Goal: Complete application form: Complete application form

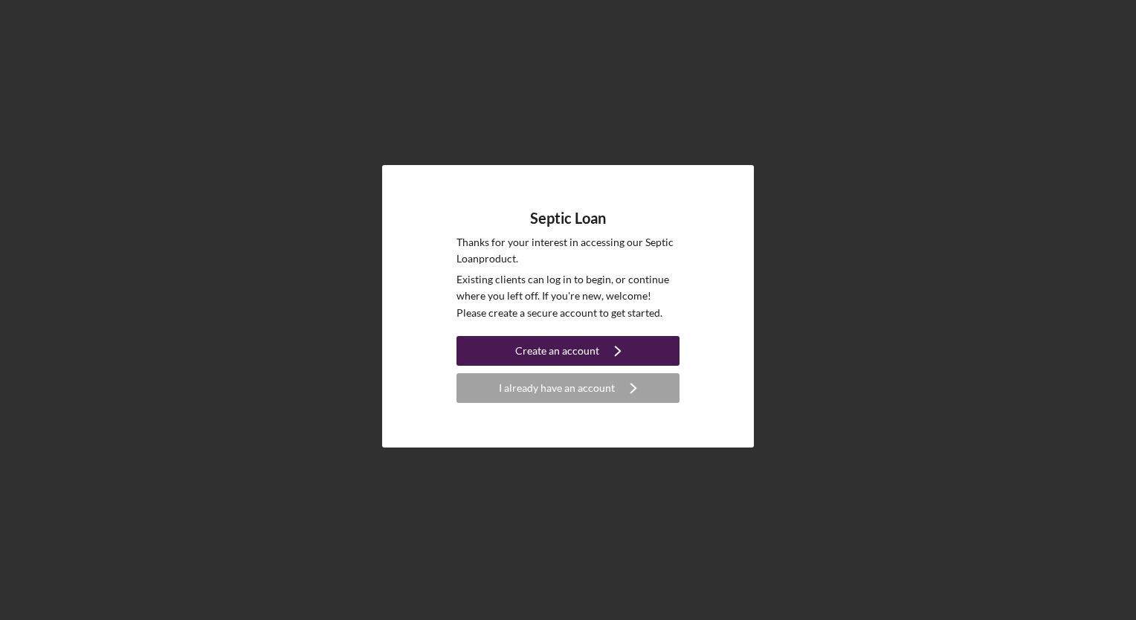
click at [569, 353] on div "Create an account" at bounding box center [557, 351] width 84 height 30
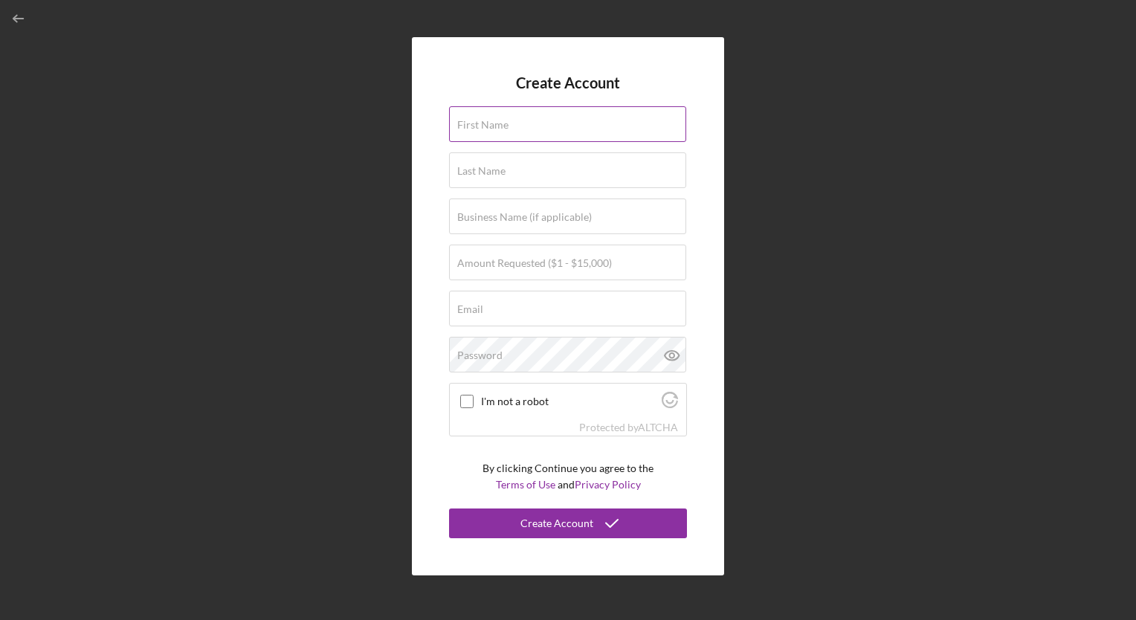
click at [478, 121] on label "First Name" at bounding box center [482, 125] width 51 height 12
click at [478, 121] on input "First Name" at bounding box center [567, 124] width 237 height 36
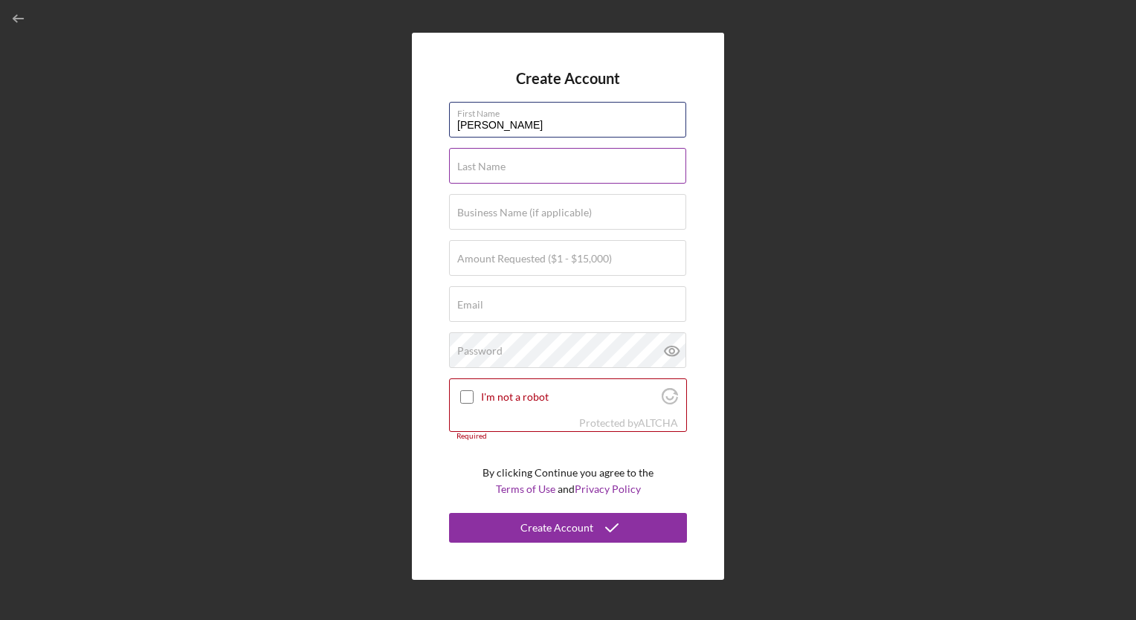
type input "[PERSON_NAME]"
click at [530, 173] on input "Last Name" at bounding box center [567, 166] width 237 height 36
type input "[PERSON_NAME]"
click at [471, 258] on label "Amount Requested ($1 - $15,000)" at bounding box center [534, 259] width 155 height 12
click at [471, 258] on input "Amount Requested ($1 - $15,000)" at bounding box center [567, 258] width 237 height 36
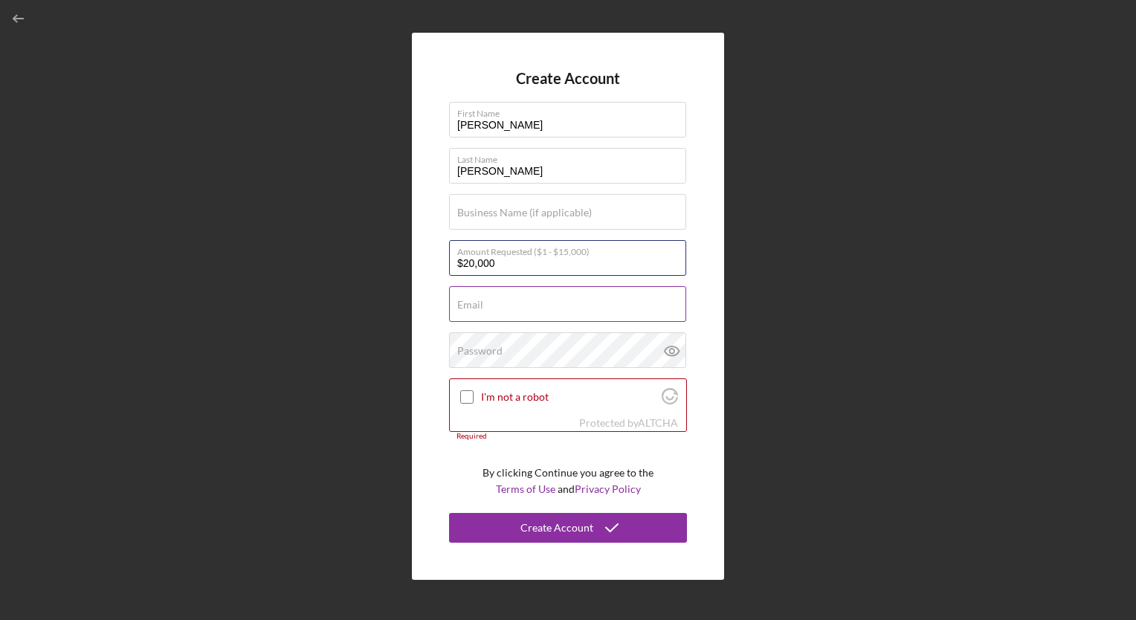
type input "$20,000"
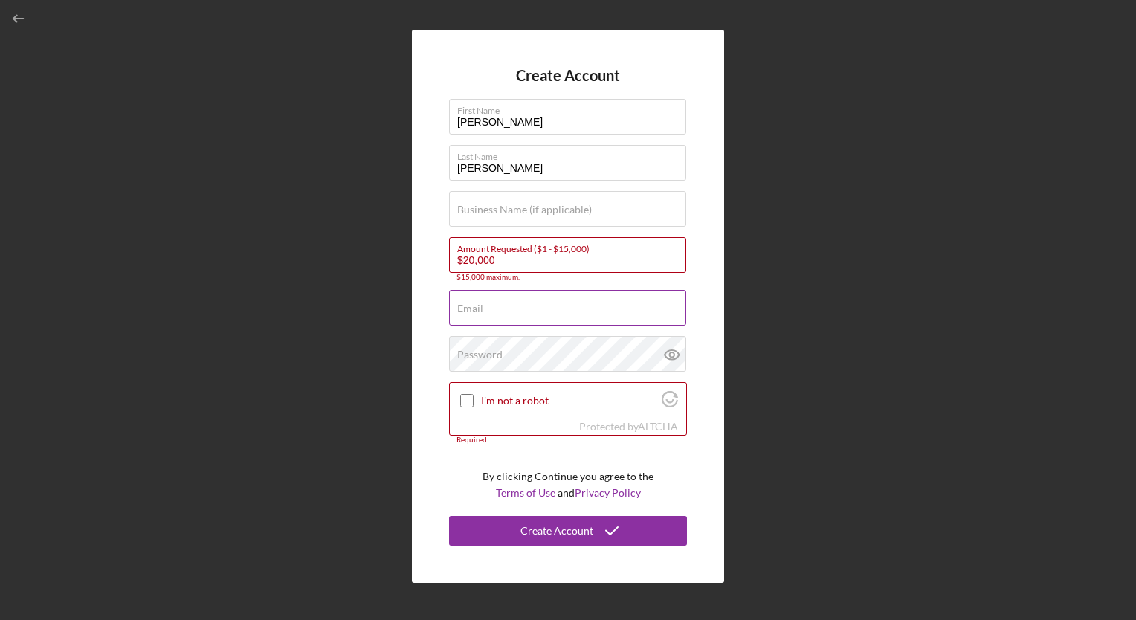
click at [470, 303] on label "Email" at bounding box center [470, 309] width 26 height 12
click at [470, 302] on input "Email" at bounding box center [567, 308] width 237 height 36
type input "[EMAIL_ADDRESS][DOMAIN_NAME]"
click at [469, 351] on label "Password" at bounding box center [479, 355] width 45 height 12
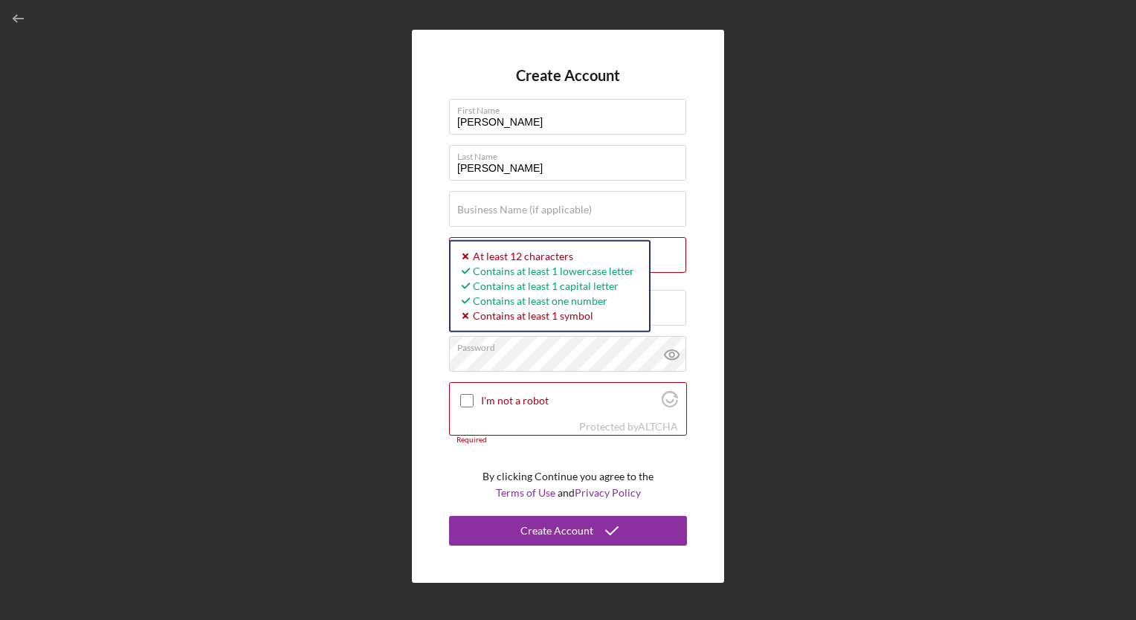
click at [101, 524] on div "Create Account First Name [PERSON_NAME] Last Name [PERSON_NAME] Business Name (…" at bounding box center [568, 306] width 1122 height 613
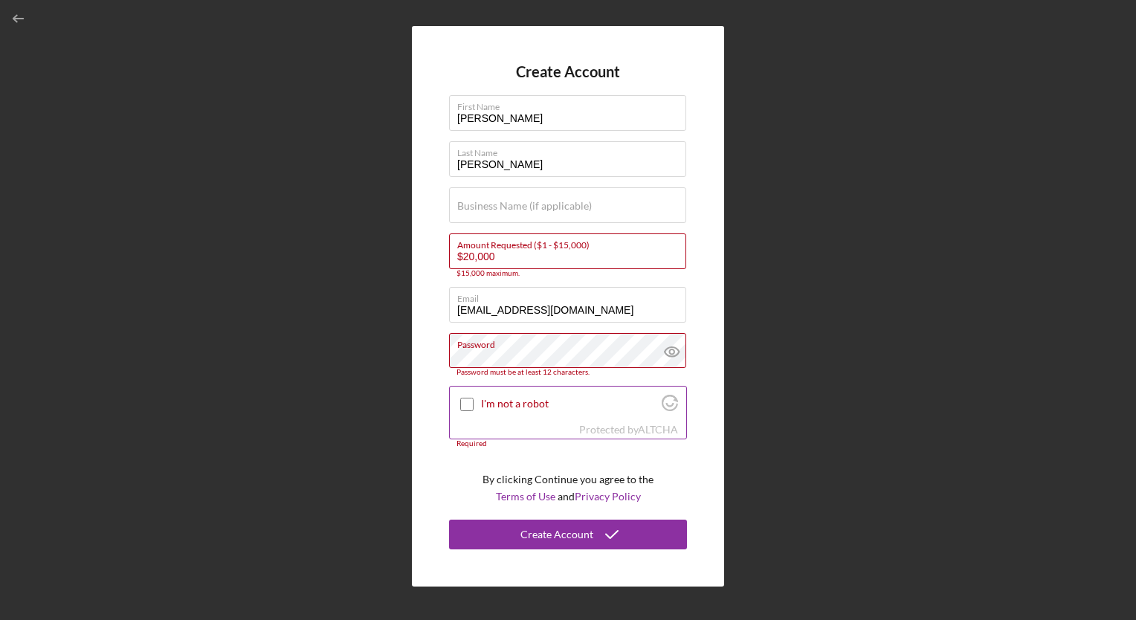
click at [464, 405] on input "I'm not a robot" at bounding box center [466, 404] width 13 height 13
checkbox input "true"
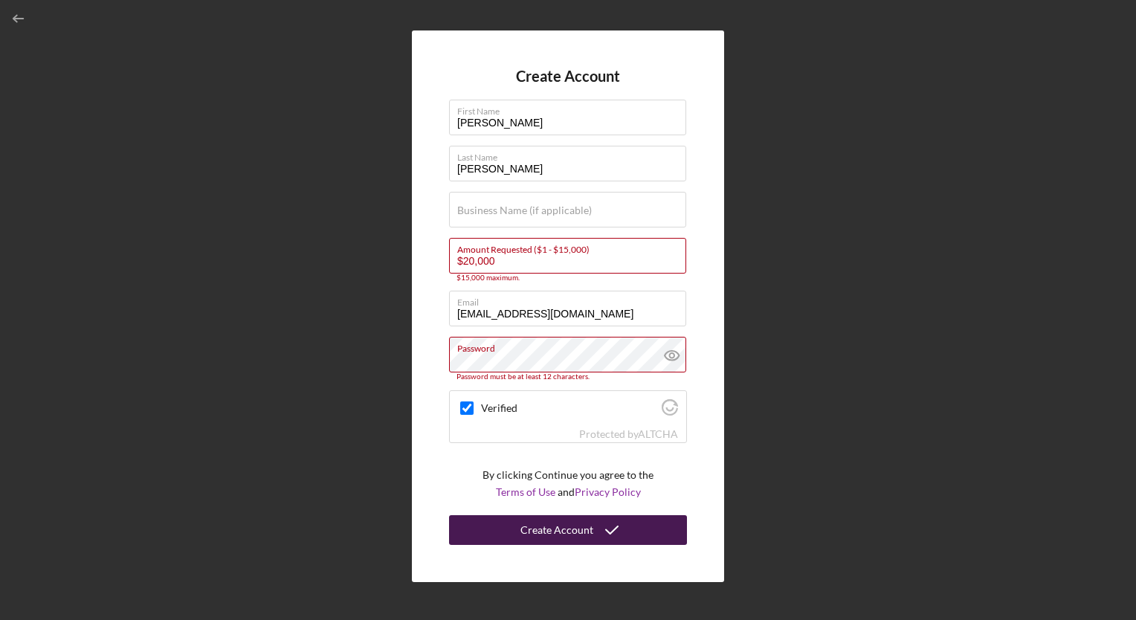
click at [565, 536] on div "Create Account" at bounding box center [557, 530] width 73 height 30
click at [472, 260] on input "$20,000" at bounding box center [567, 256] width 237 height 36
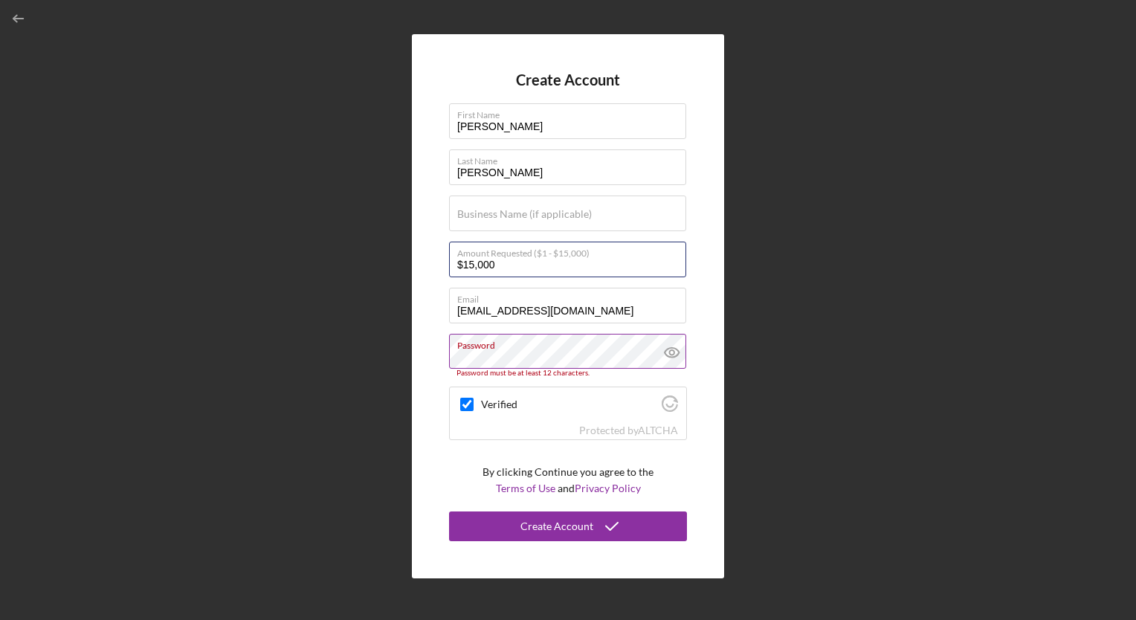
type input "$15,000"
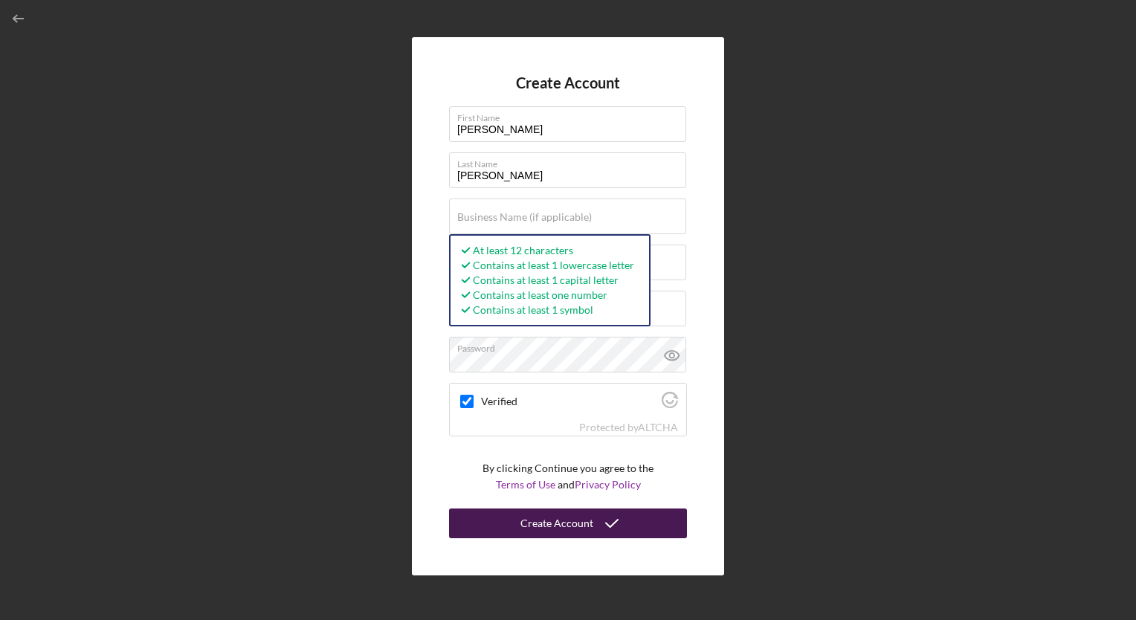
click at [571, 521] on div "Create Account" at bounding box center [557, 524] width 73 height 30
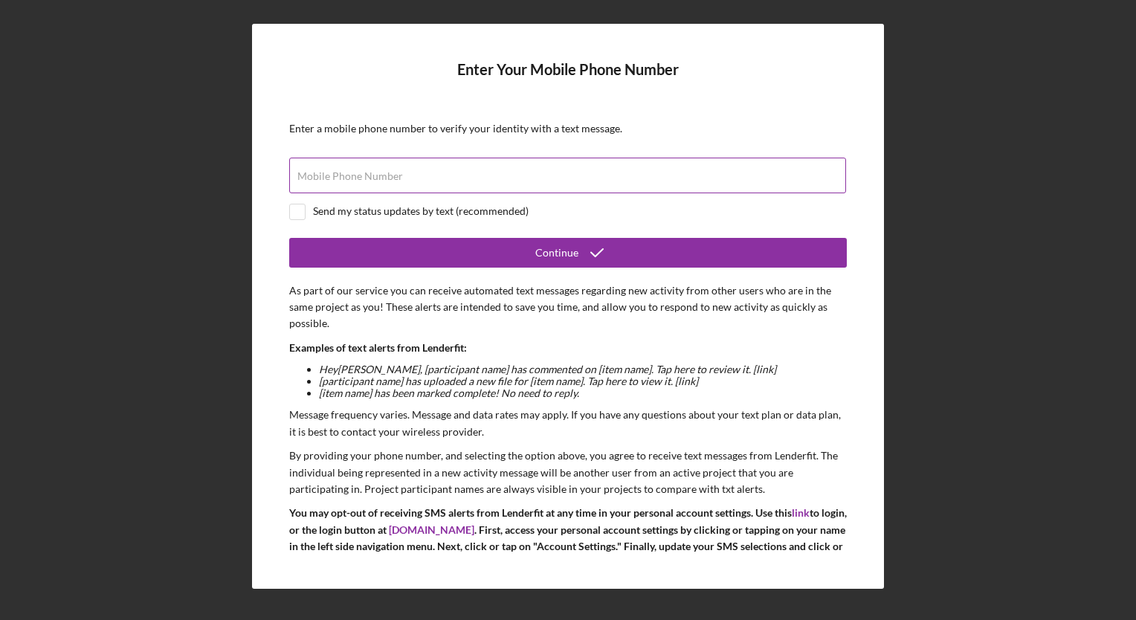
click at [338, 173] on label "Mobile Phone Number" at bounding box center [351, 176] width 106 height 12
click at [338, 173] on input "Mobile Phone Number" at bounding box center [567, 176] width 557 height 36
type input "[PHONE_NUMBER]"
click at [296, 210] on input "checkbox" at bounding box center [297, 212] width 15 height 15
checkbox input "true"
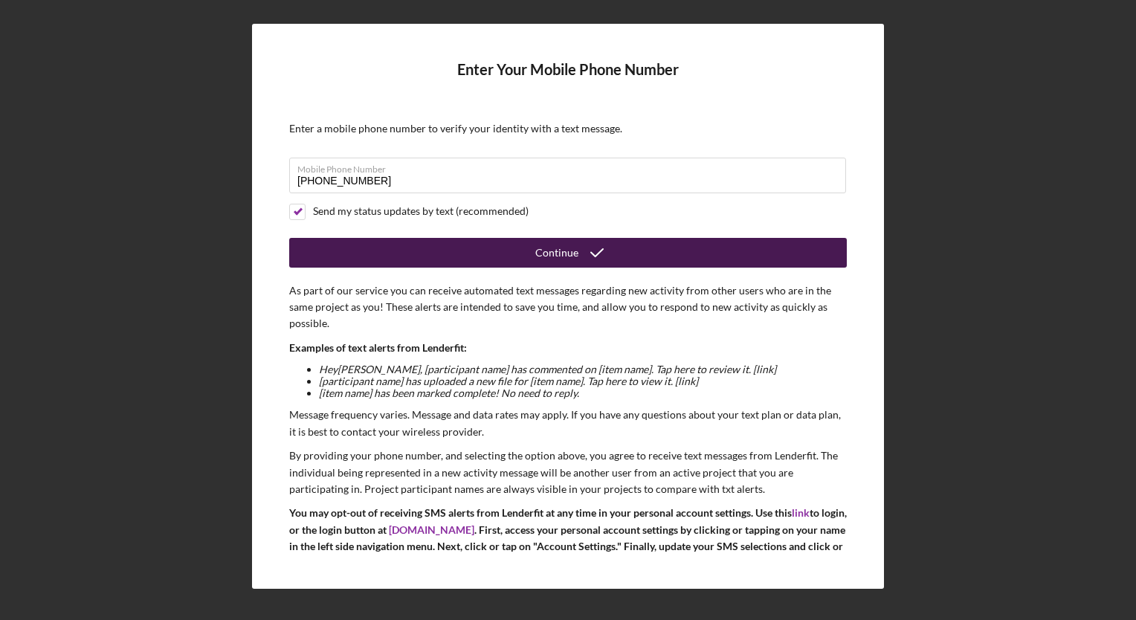
click at [579, 254] on icon "submit" at bounding box center [597, 252] width 37 height 37
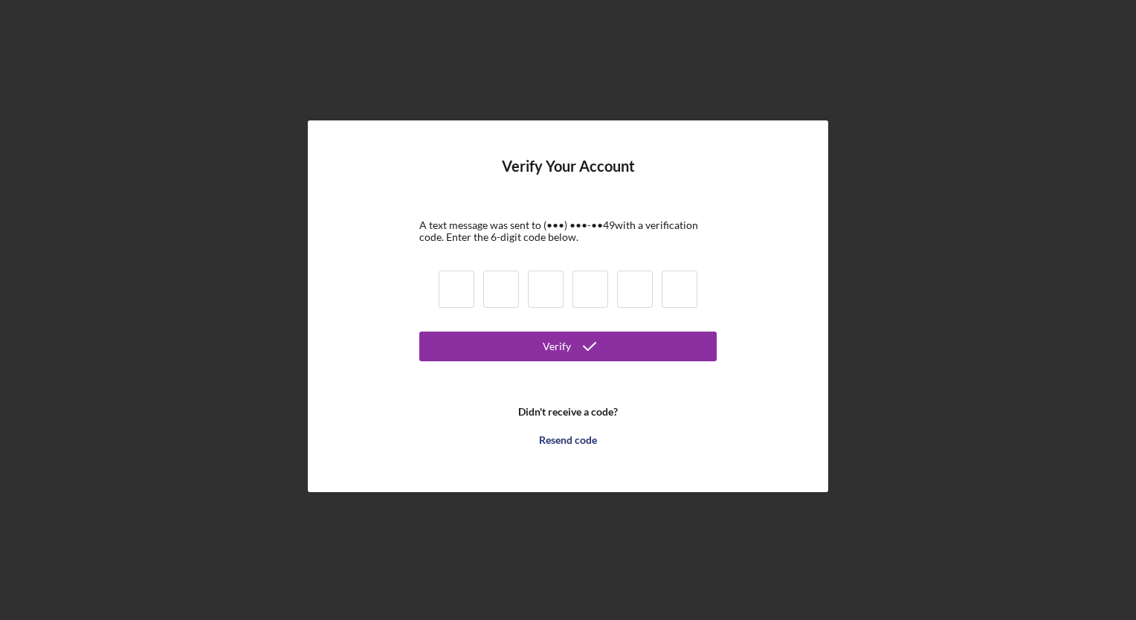
click at [453, 290] on input at bounding box center [457, 289] width 36 height 37
type input "1"
type input "9"
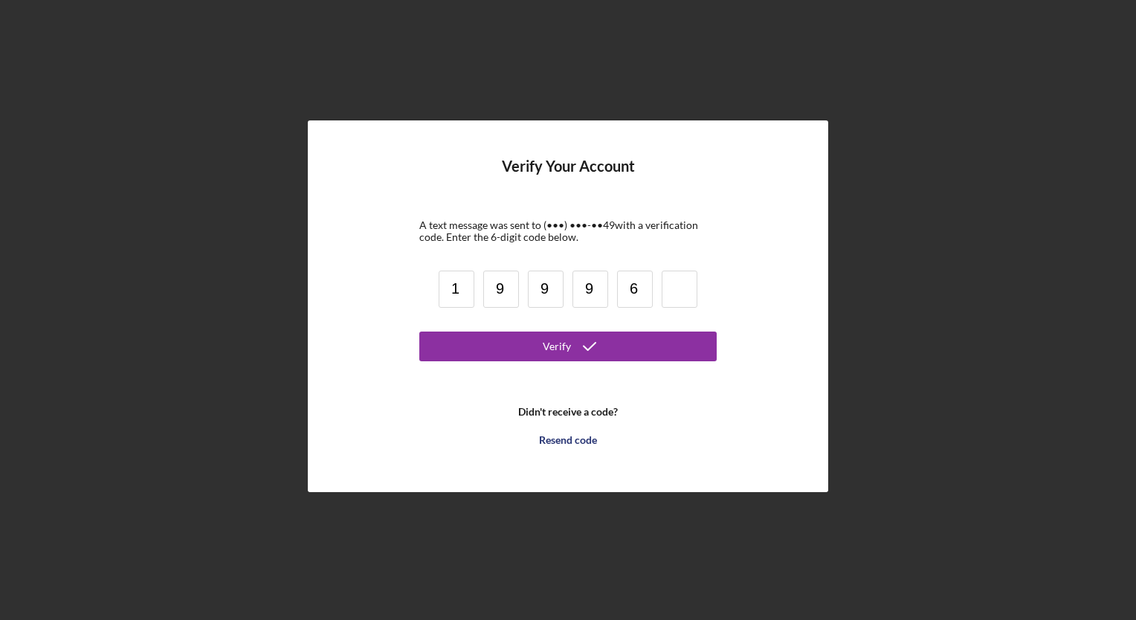
type input "6"
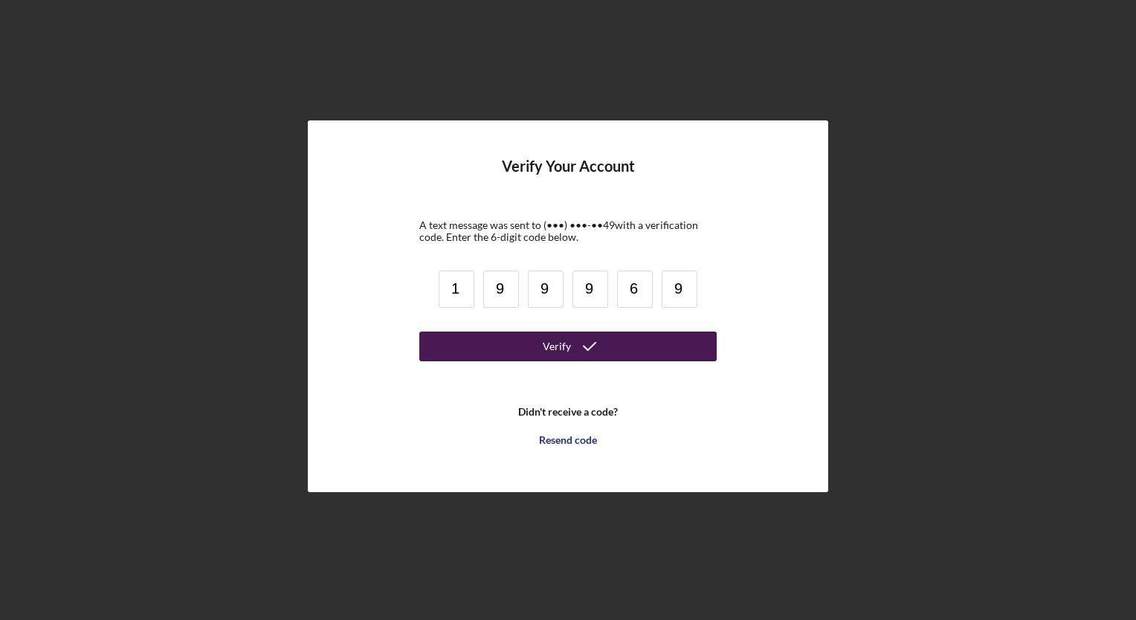
type input "9"
click at [586, 344] on icon "submit" at bounding box center [589, 346] width 37 height 37
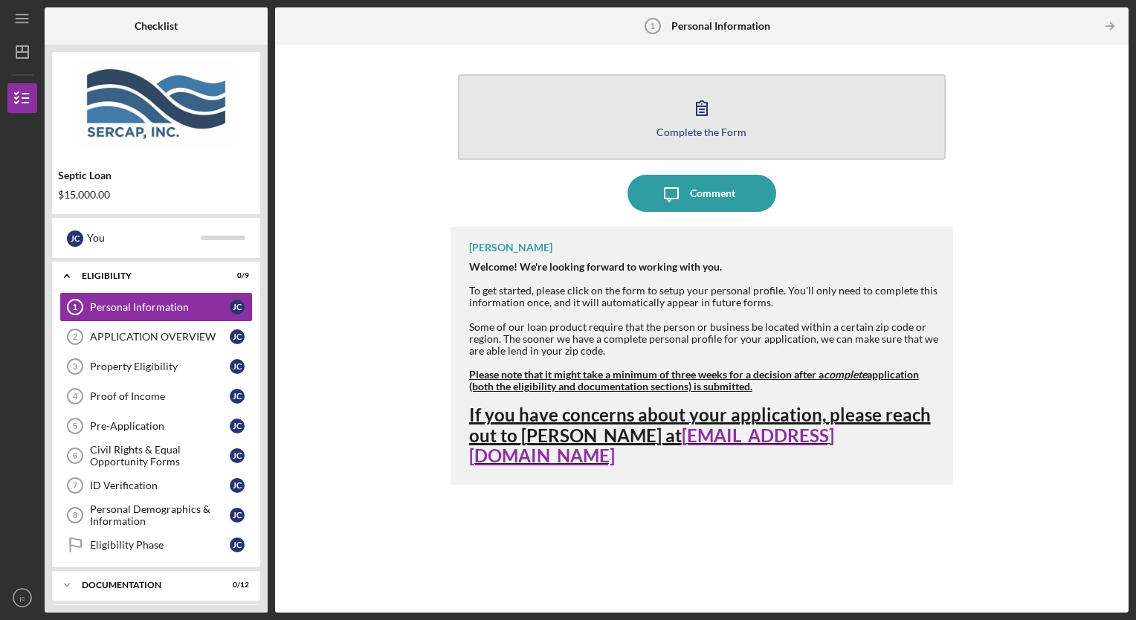
click at [695, 115] on icon "button" at bounding box center [702, 107] width 37 height 37
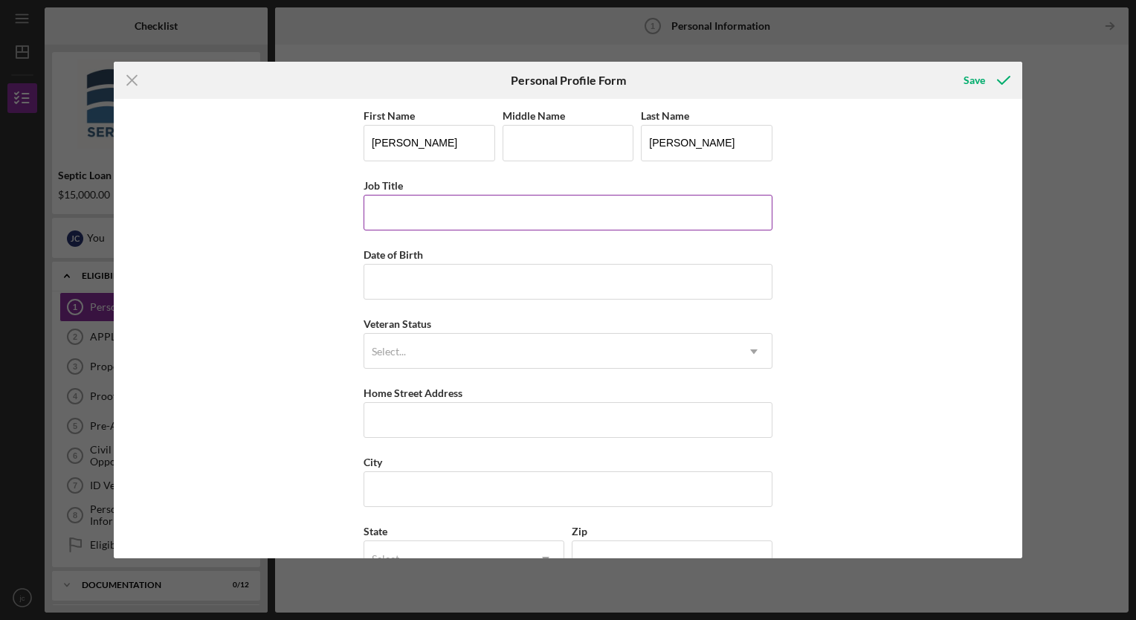
click at [376, 210] on input "Job Title" at bounding box center [568, 213] width 409 height 36
type input "[PERSON_NAME]"
click at [381, 281] on input "Date of Birth" at bounding box center [568, 282] width 409 height 36
type input "[DATE]"
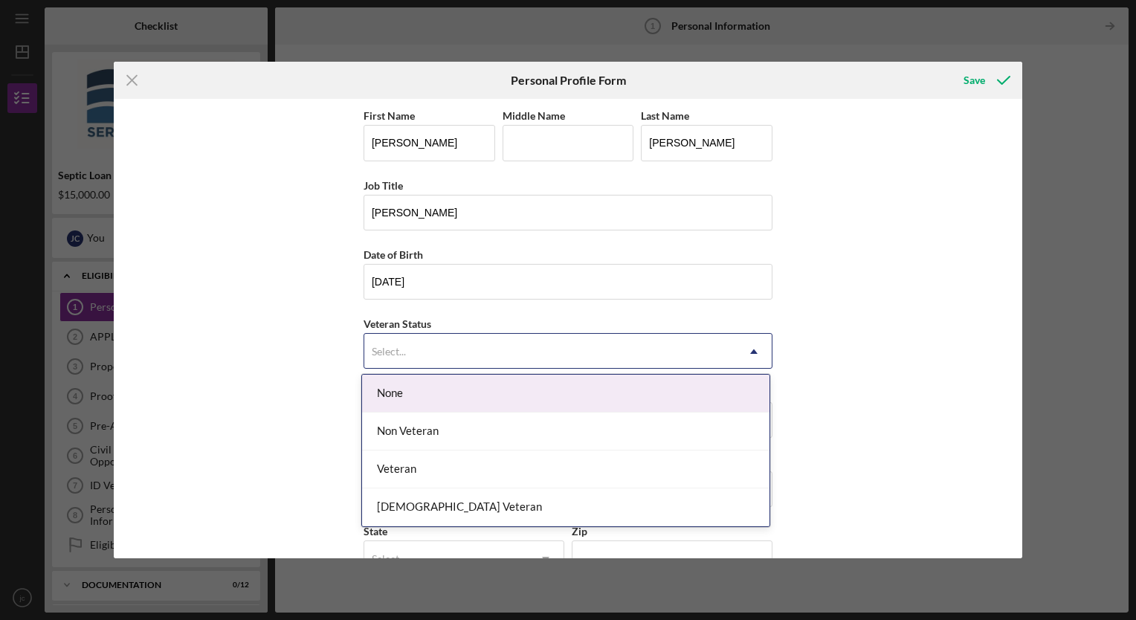
click at [753, 352] on icon "Icon/Dropdown Arrow" at bounding box center [754, 352] width 36 height 36
click at [408, 397] on div "None" at bounding box center [566, 394] width 408 height 38
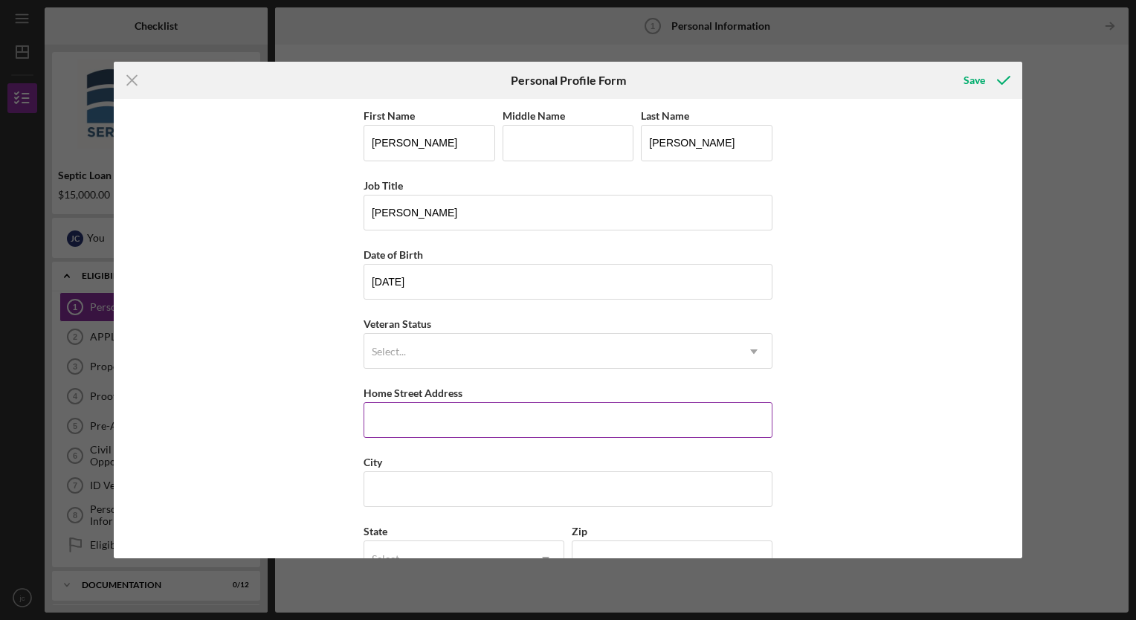
click at [375, 421] on input "Home Street Address" at bounding box center [568, 420] width 409 height 36
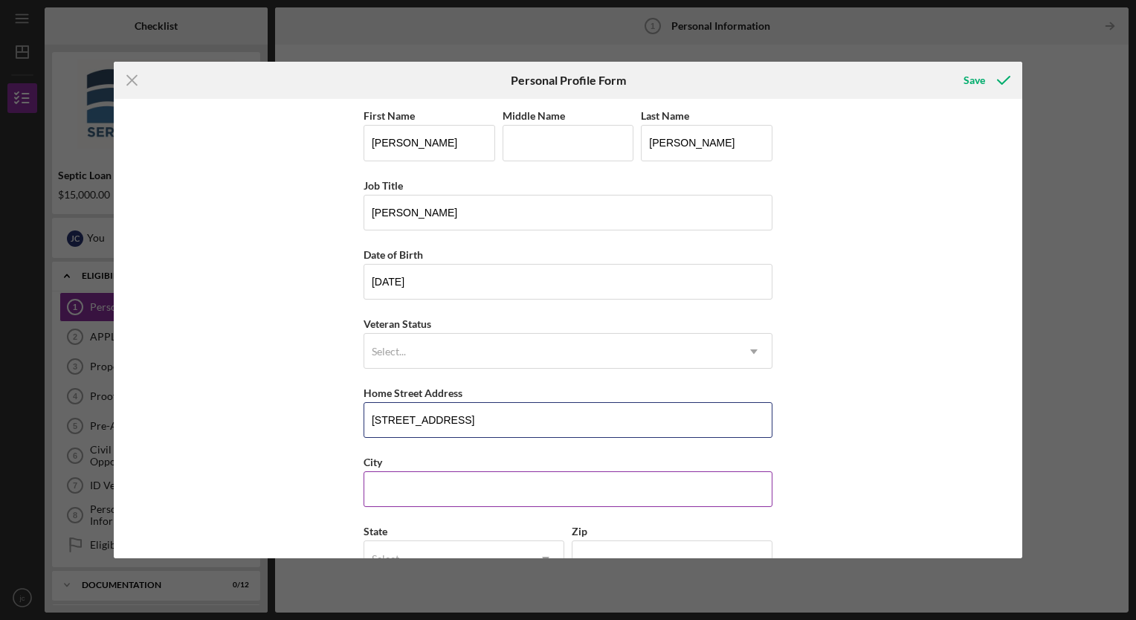
type input "[STREET_ADDRESS]"
click at [418, 493] on input "City" at bounding box center [568, 490] width 409 height 36
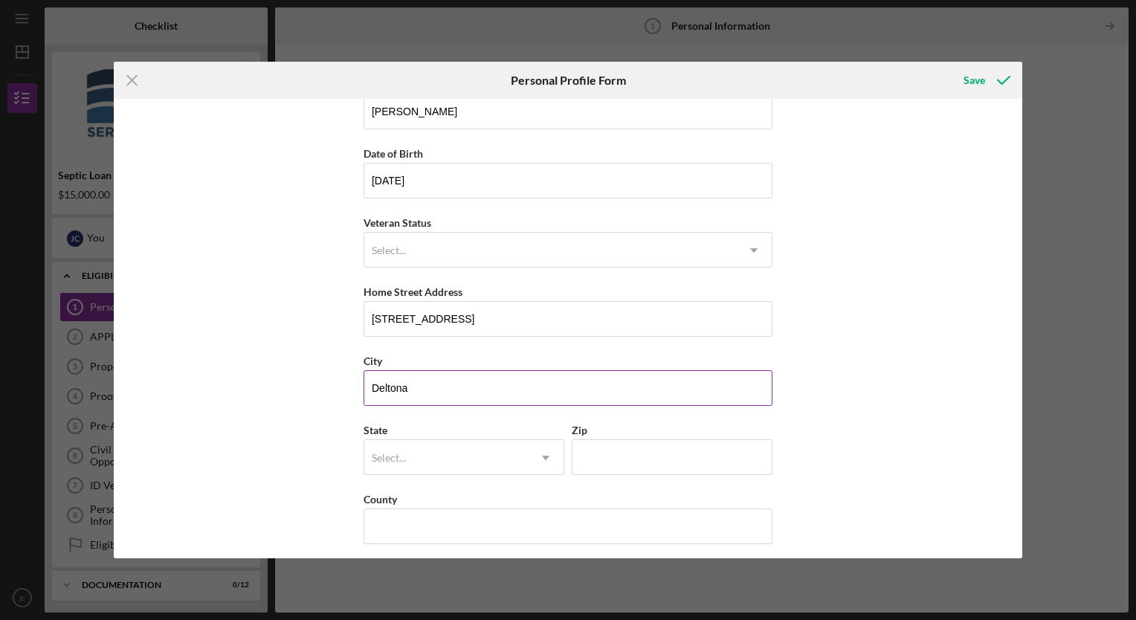
scroll to position [107, 0]
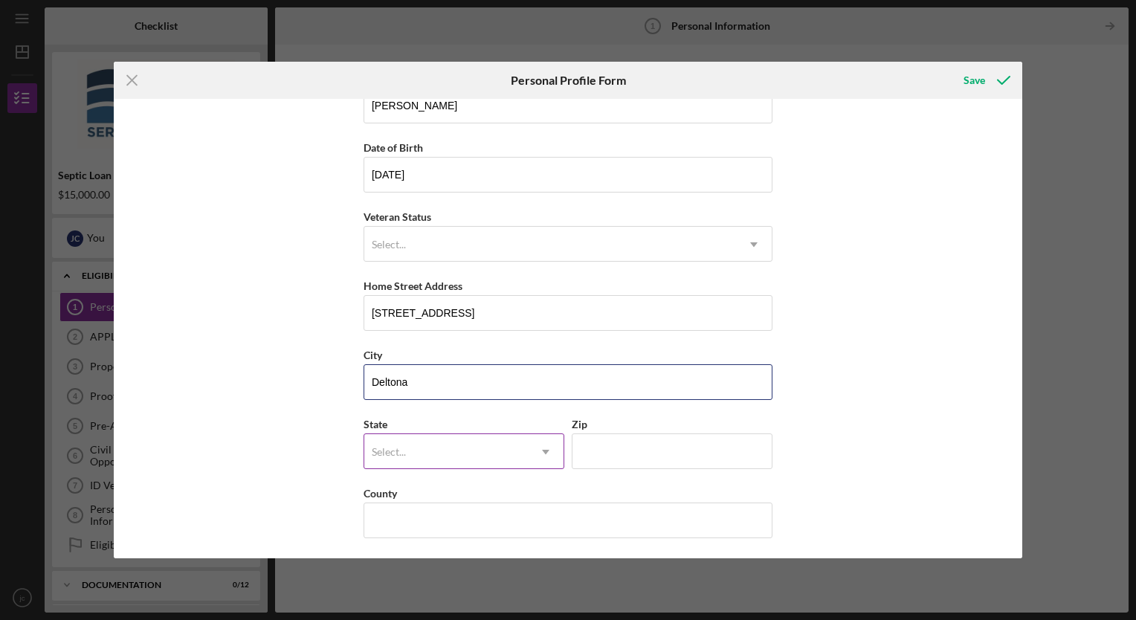
type input "Deltona"
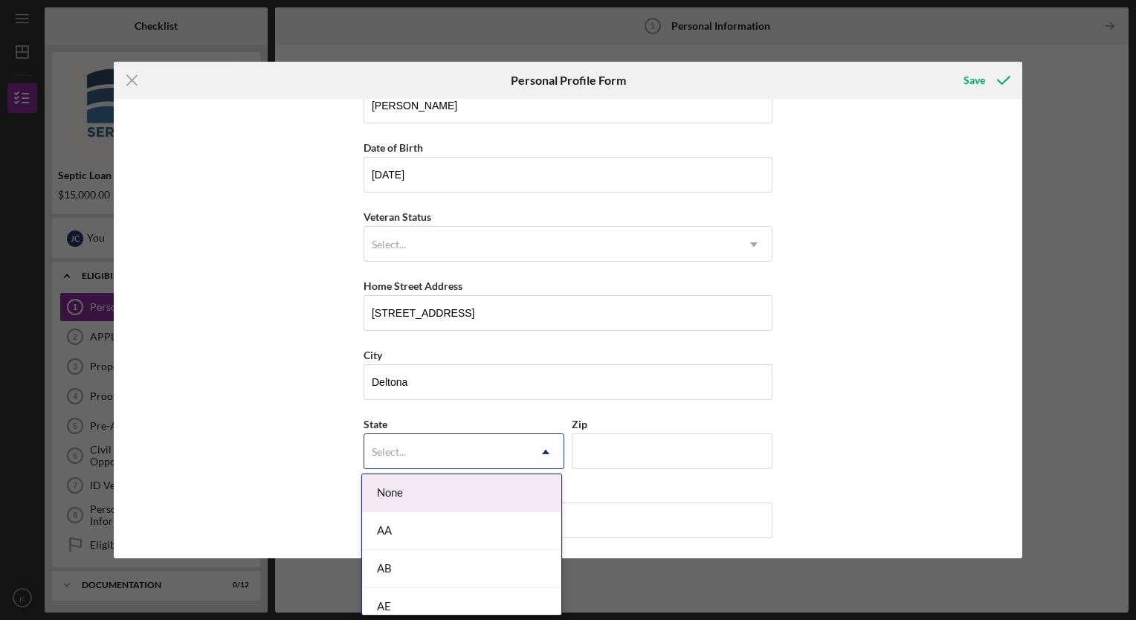
click at [536, 446] on icon "Icon/Dropdown Arrow" at bounding box center [546, 452] width 36 height 36
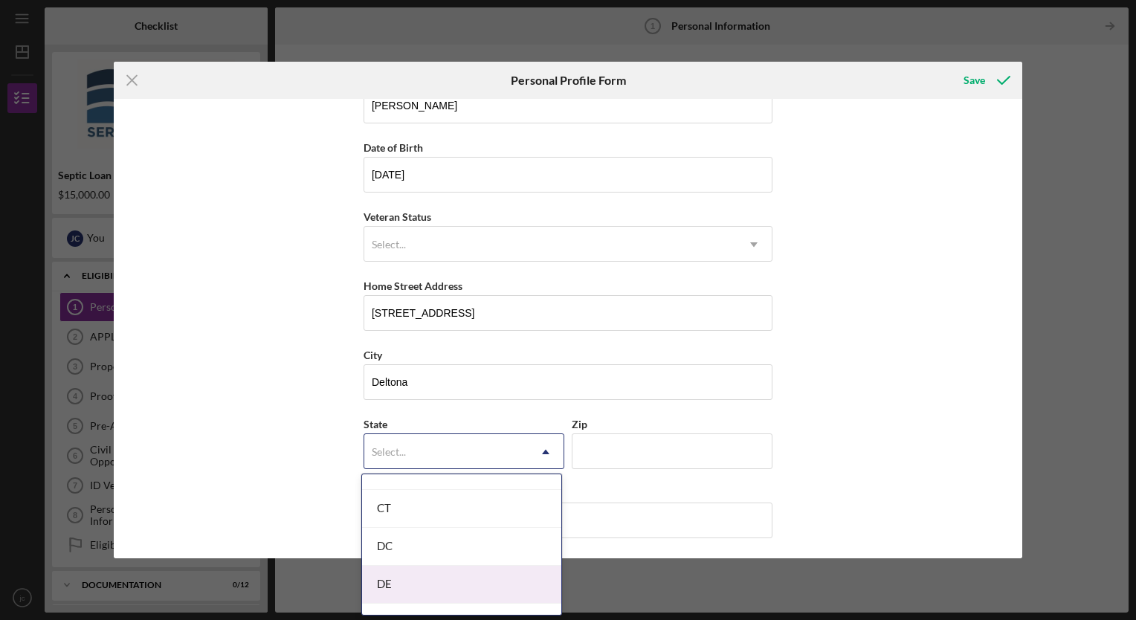
scroll to position [521, 0]
click at [407, 579] on div "FL" at bounding box center [461, 580] width 199 height 38
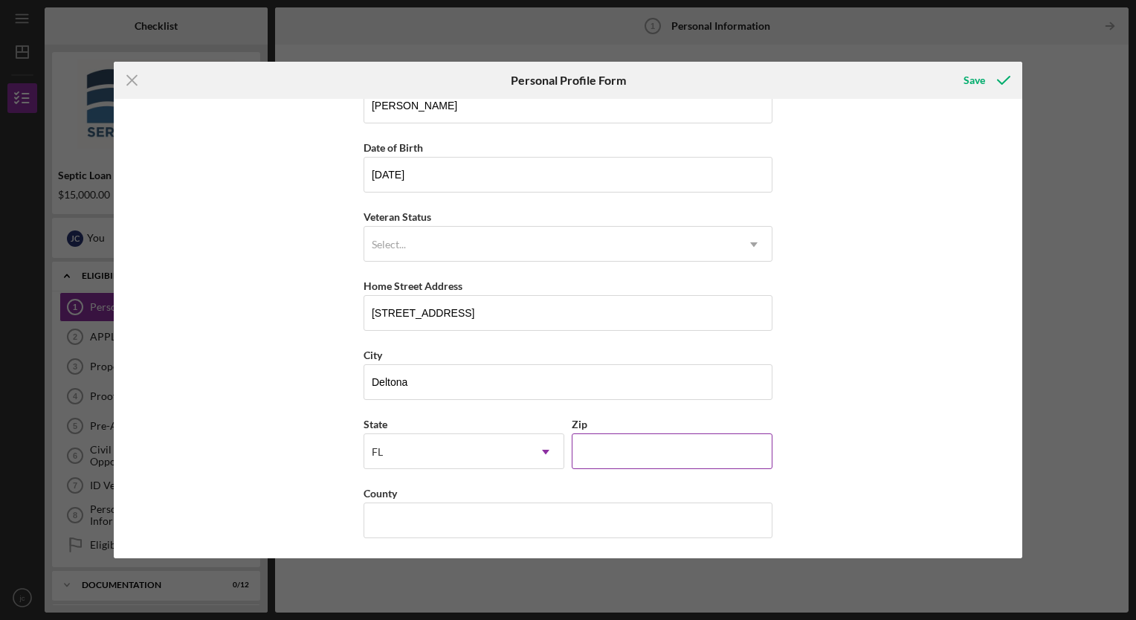
click at [598, 457] on input "Zip" at bounding box center [672, 452] width 201 height 36
type input "32725"
click at [399, 517] on input "County" at bounding box center [568, 521] width 409 height 36
type input "Volusia"
click at [991, 80] on icon "submit" at bounding box center [1003, 80] width 37 height 37
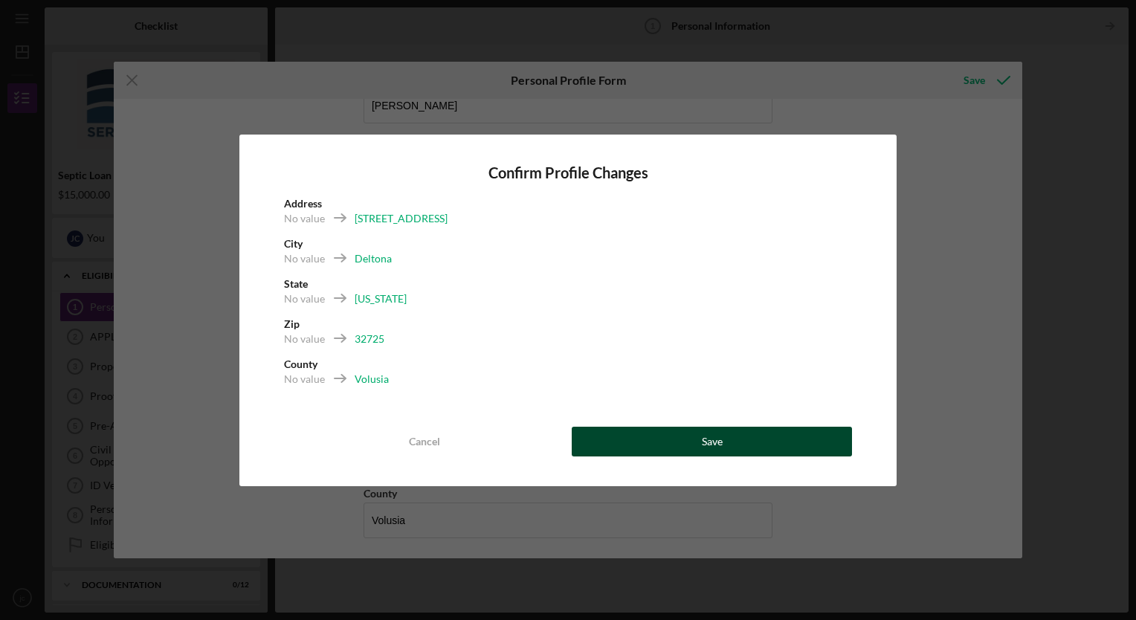
click at [704, 442] on div "Save" at bounding box center [712, 442] width 21 height 30
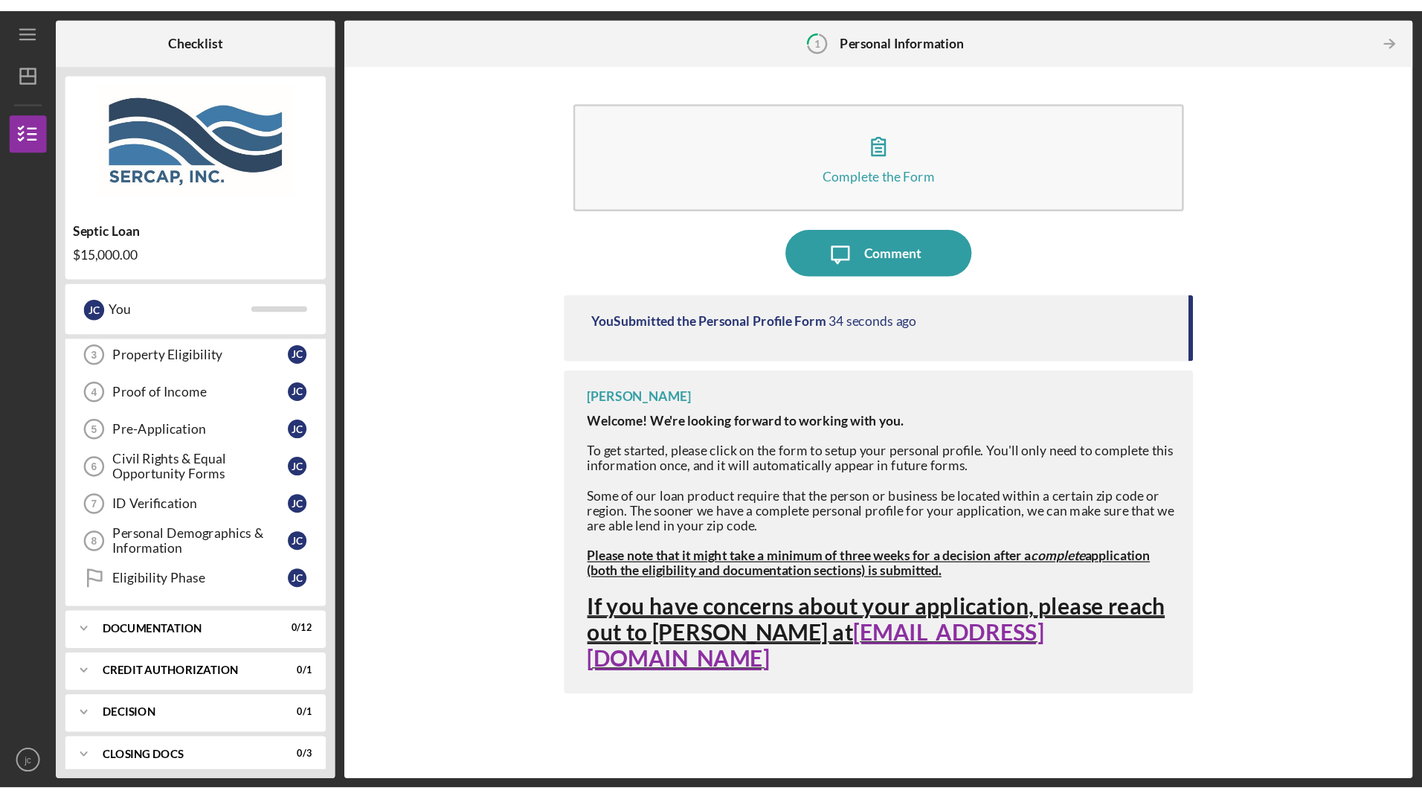
scroll to position [18, 0]
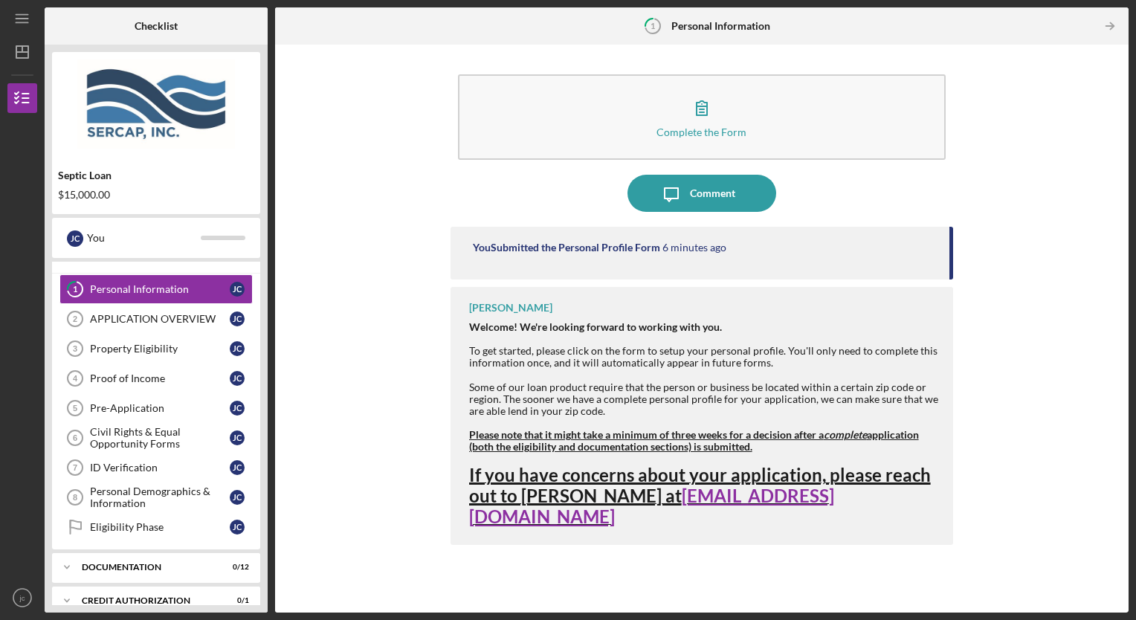
click at [383, 586] on div "Complete the Form Form Icon/Message Comment You Submitted the Personal Profile …" at bounding box center [702, 328] width 839 height 553
click at [707, 234] on div "You Submitted the Personal Profile Form 6 minutes ago" at bounding box center [703, 253] width 504 height 53
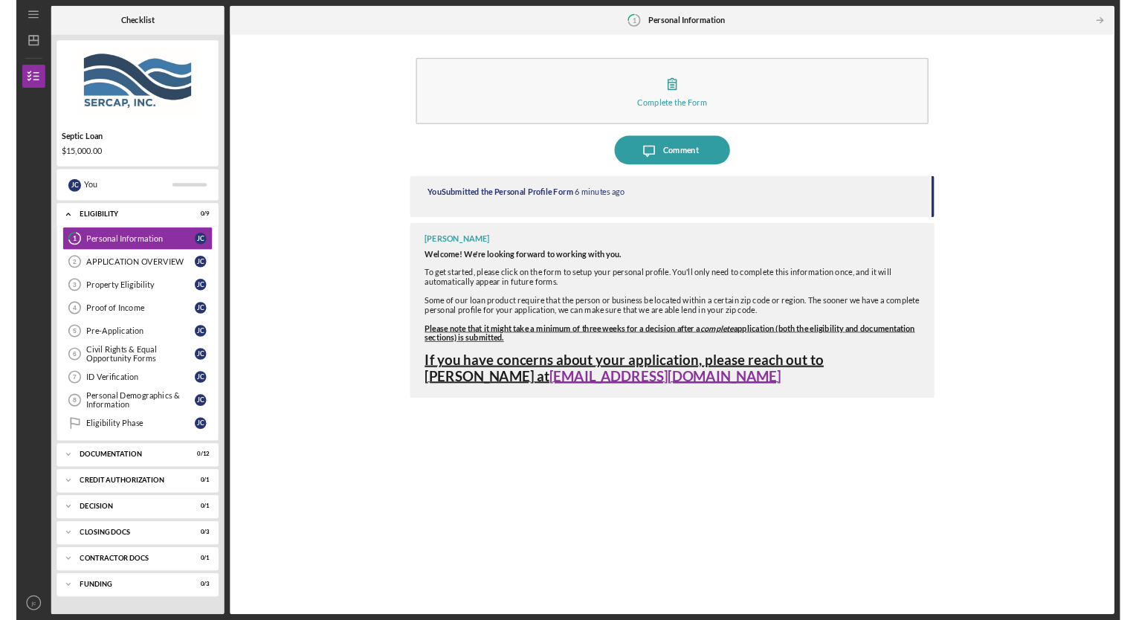
scroll to position [0, 0]
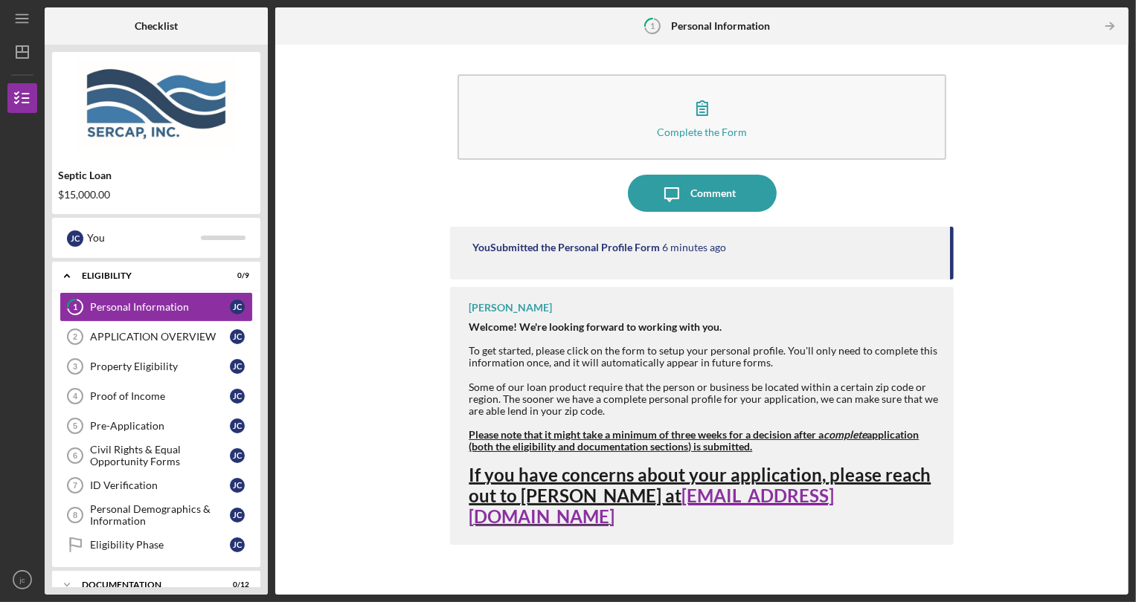
click at [930, 442] on div "Please note that it might take a minimum of three weeks for a decision after a …" at bounding box center [703, 441] width 469 height 24
